Goal: Complete application form: Complete application form

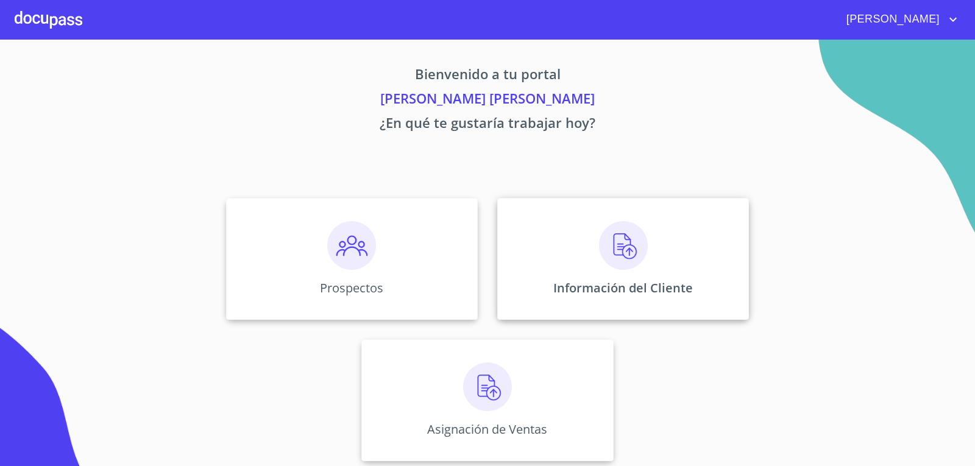
click at [622, 246] on img at bounding box center [623, 245] width 49 height 49
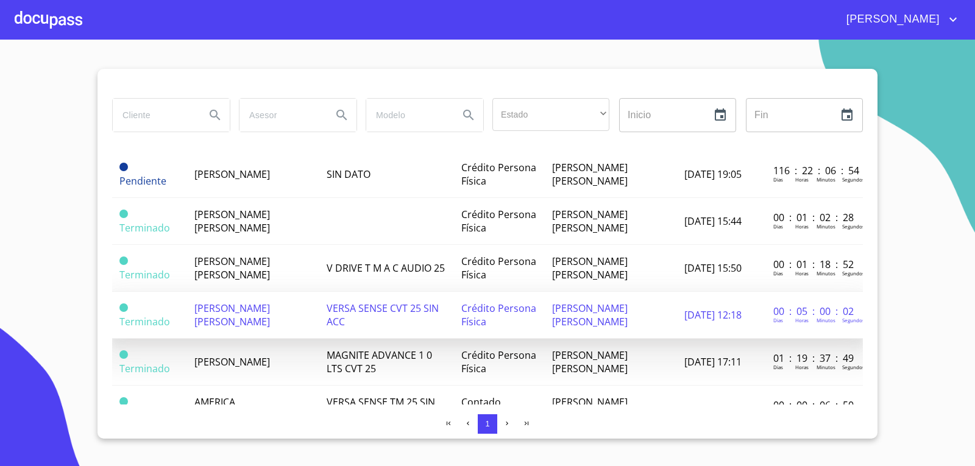
scroll to position [61, 0]
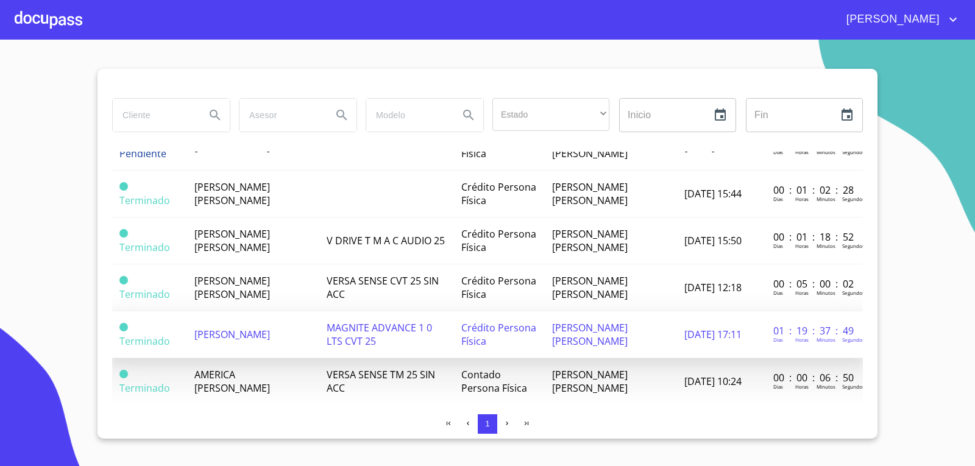
click at [233, 328] on span "[PERSON_NAME]" at bounding box center [232, 334] width 76 height 13
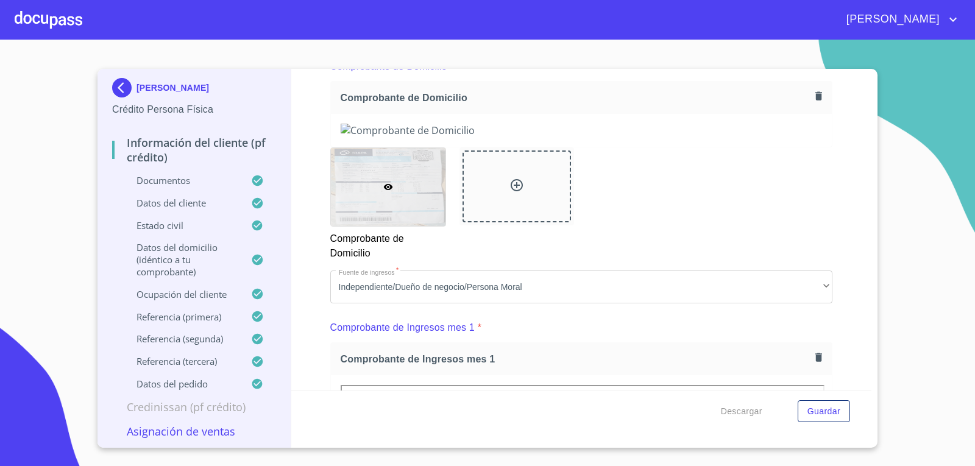
scroll to position [1575, 0]
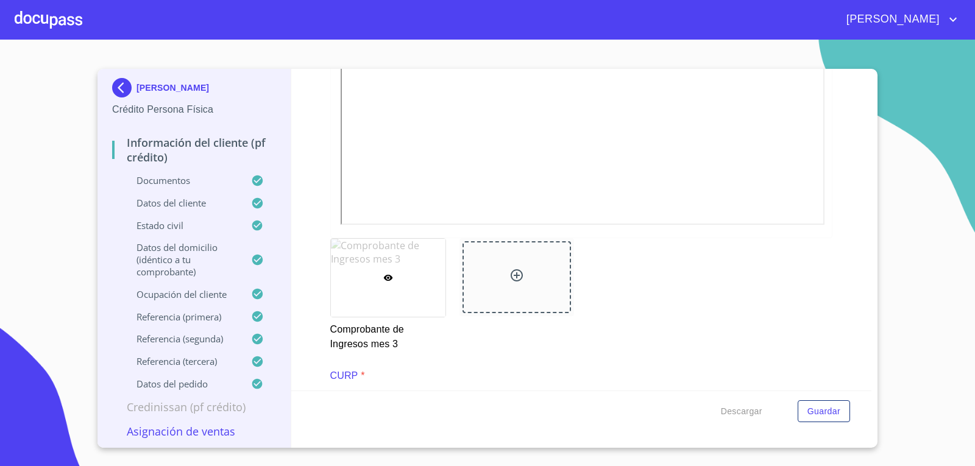
click at [218, 432] on p "Asignación de Ventas" at bounding box center [194, 431] width 164 height 15
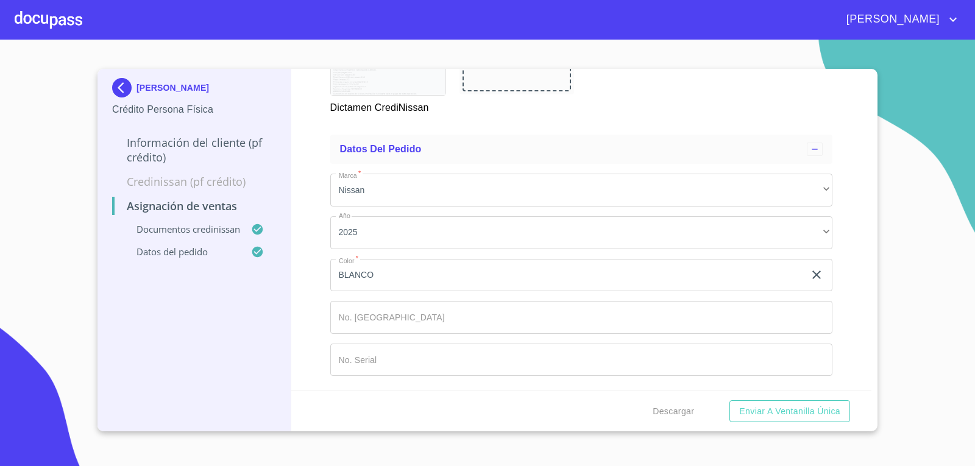
scroll to position [696, 0]
click at [403, 323] on input "Marca   *" at bounding box center [581, 317] width 502 height 33
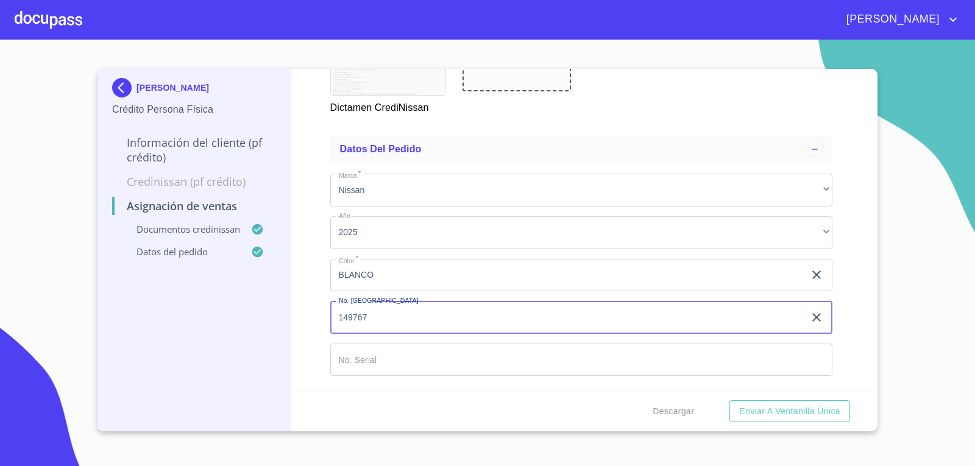
type input "149767"
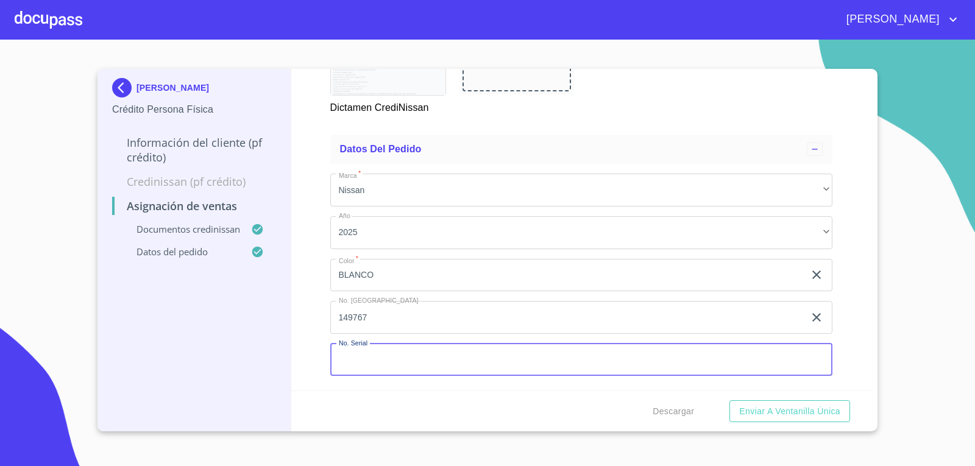
click at [392, 358] on input "Marca   *" at bounding box center [581, 360] width 502 height 33
click at [411, 362] on input "Marca   *" at bounding box center [581, 360] width 502 height 33
paste input "[US_VEHICLE_IDENTIFICATION_NUMBER]"
type input "[US_VEHICLE_IDENTIFICATION_NUMBER]"
click at [158, 342] on div "[PERSON_NAME] Persona Física Información del cliente (PF crédito) Credinissan (…" at bounding box center [194, 250] width 194 height 362
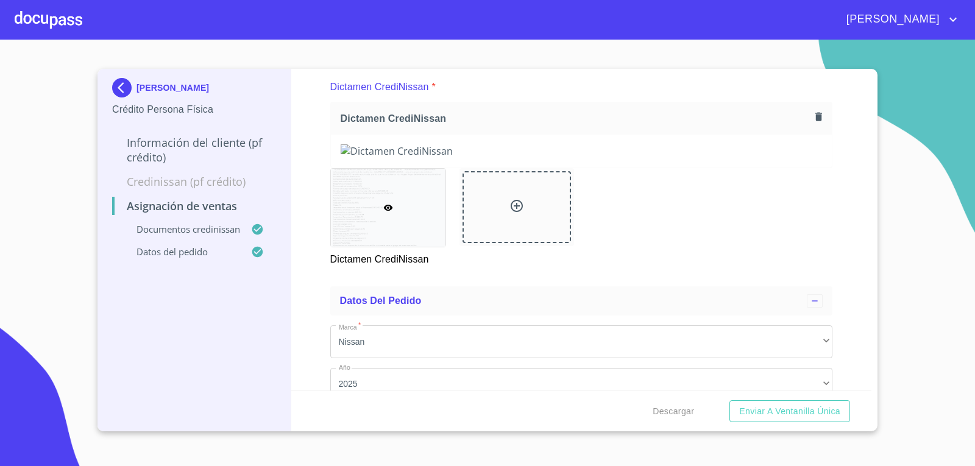
scroll to position [305, 0]
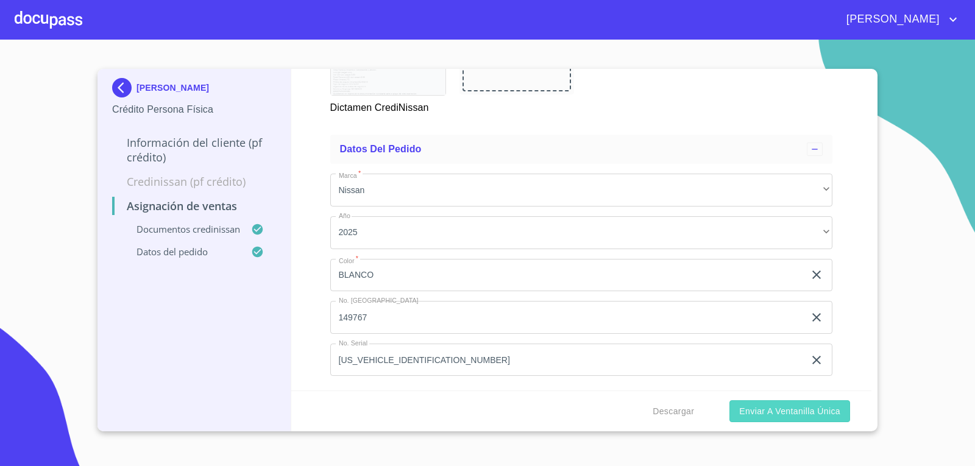
click at [783, 410] on span "Enviar a Ventanilla única" at bounding box center [789, 411] width 101 height 15
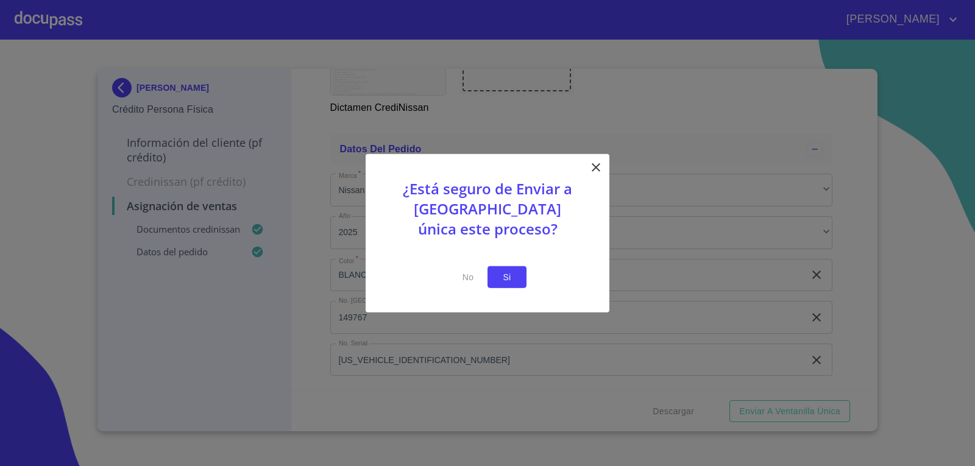
click at [507, 273] on span "Si" at bounding box center [506, 276] width 19 height 15
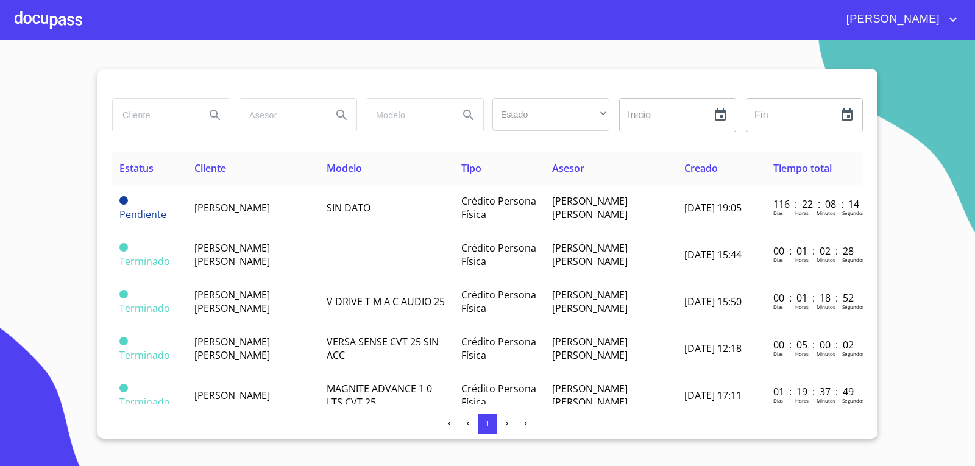
click at [42, 18] on div at bounding box center [49, 19] width 68 height 39
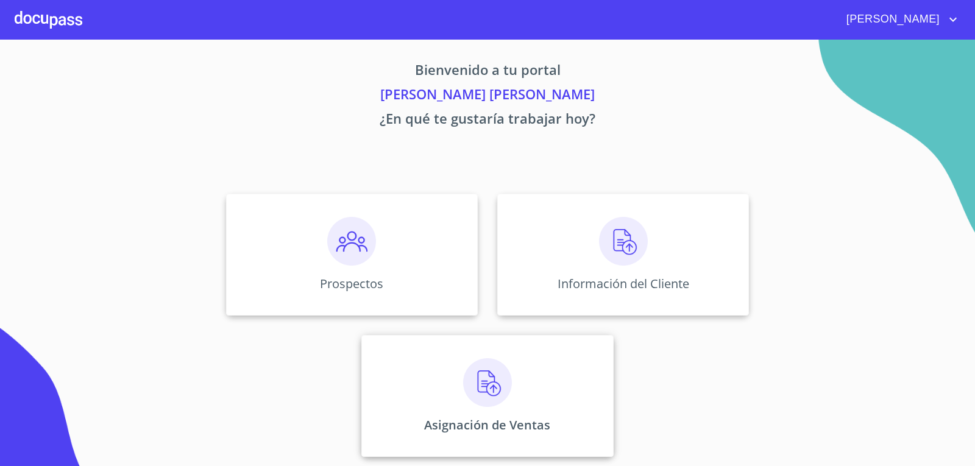
scroll to position [5, 0]
click at [490, 378] on img at bounding box center [487, 382] width 49 height 49
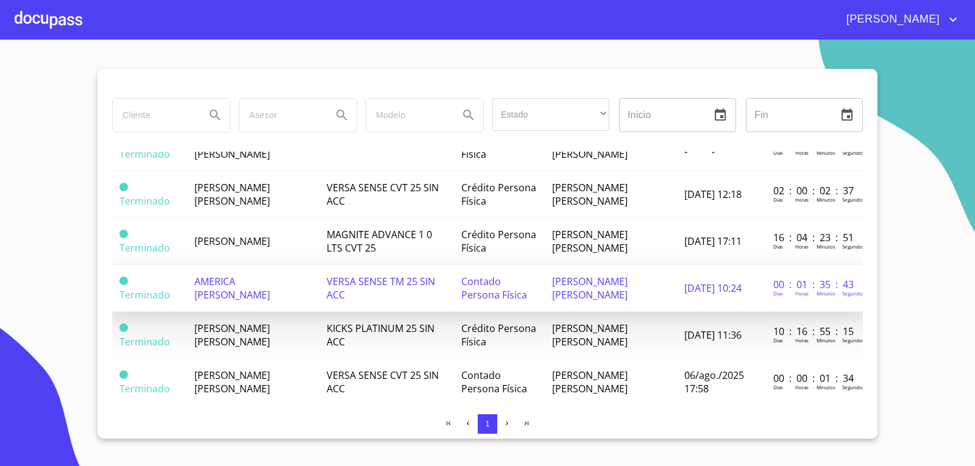
scroll to position [305, 0]
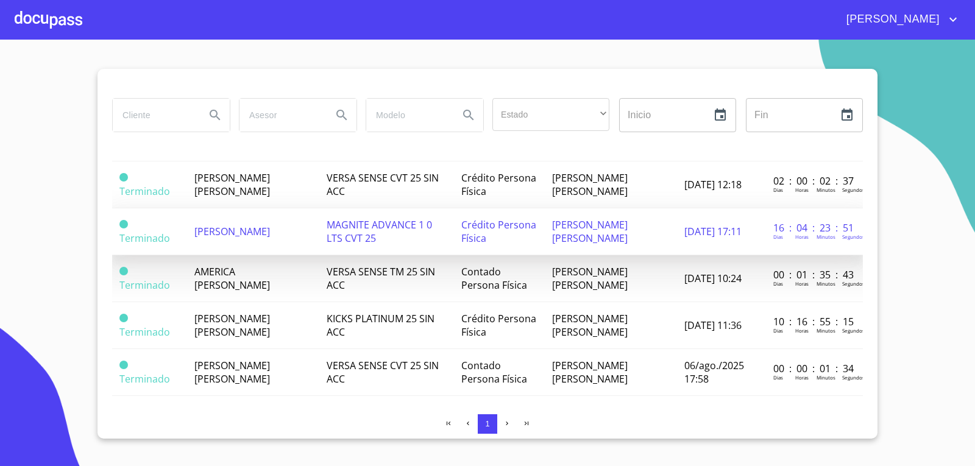
click at [228, 230] on span "[PERSON_NAME]" at bounding box center [232, 231] width 76 height 13
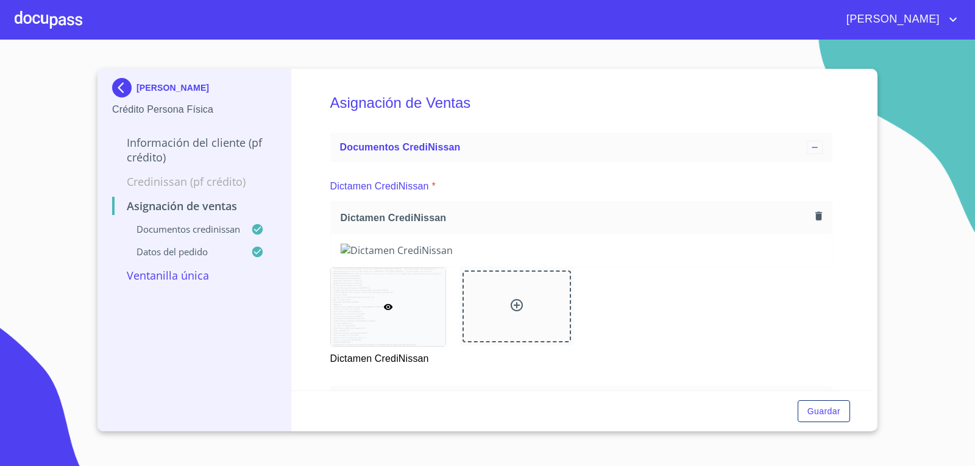
click at [210, 142] on p "Información del cliente (PF crédito)" at bounding box center [194, 149] width 164 height 29
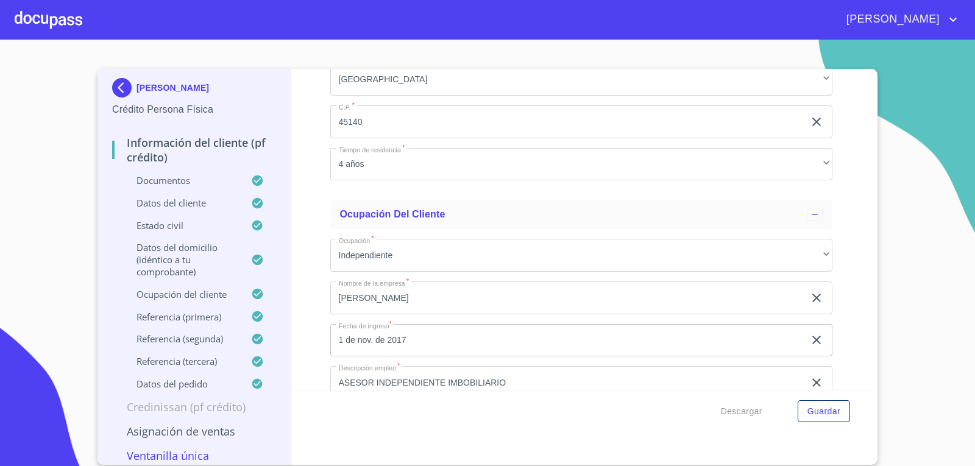
scroll to position [4344, 0]
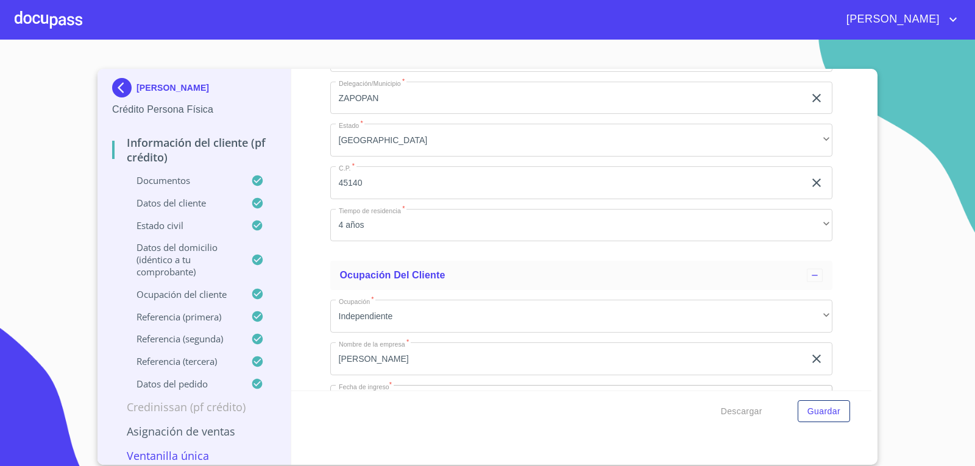
drag, startPoint x: 457, startPoint y: 264, endPoint x: 342, endPoint y: 268, distance: 115.8
drag, startPoint x: 411, startPoint y: 224, endPoint x: 309, endPoint y: 227, distance: 102.4
click at [309, 227] on div "Información del cliente (PF crédito) Documentos Documento de identificación.   …" at bounding box center [581, 230] width 580 height 322
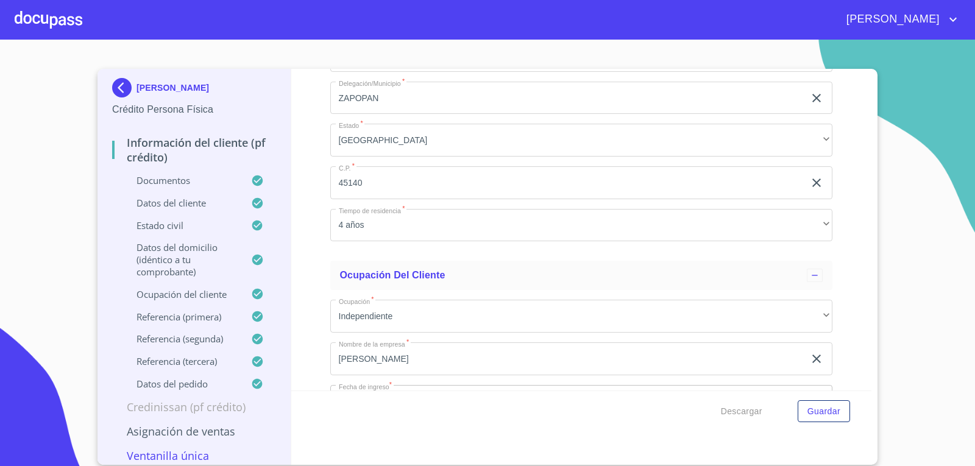
drag, startPoint x: 454, startPoint y: 273, endPoint x: 334, endPoint y: 275, distance: 120.0
